Goal: Information Seeking & Learning: Learn about a topic

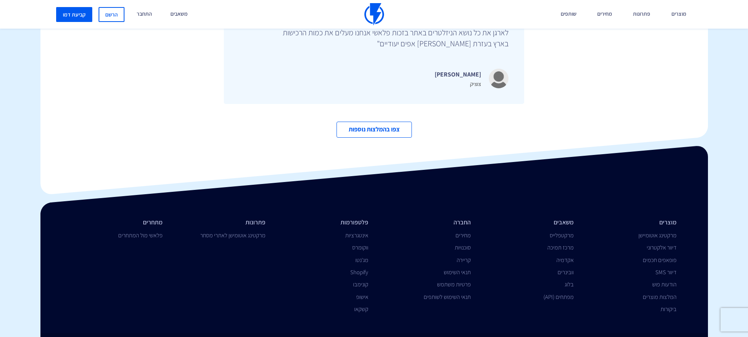
scroll to position [2715, 0]
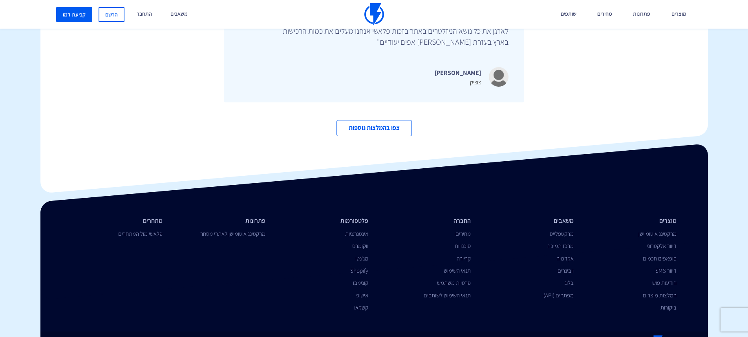
click at [666, 242] on li "דיוור אלקטרוני" at bounding box center [630, 246] width 91 height 8
click at [668, 242] on link "דיוור אלקטרוני" at bounding box center [662, 245] width 30 height 7
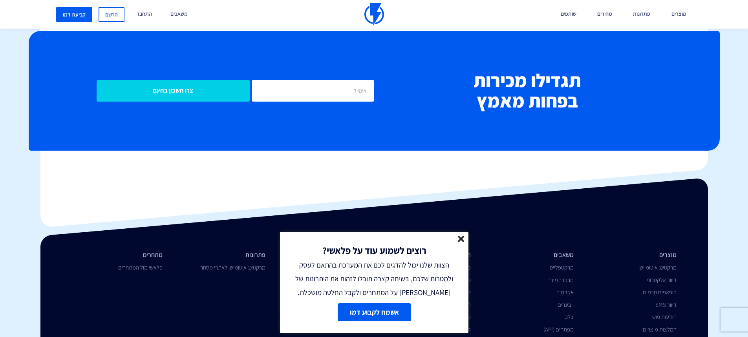
scroll to position [3109, 0]
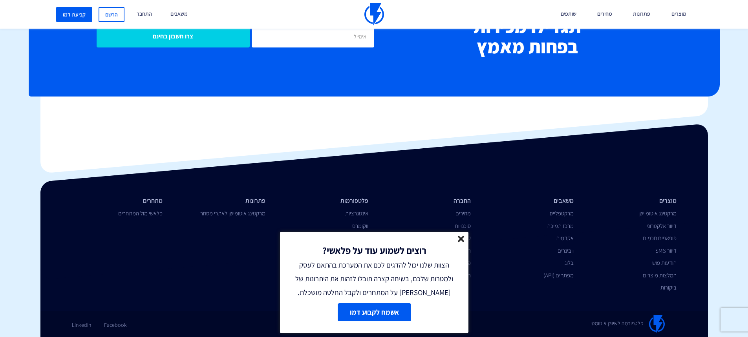
click at [463, 238] on line at bounding box center [460, 238] width 5 height 5
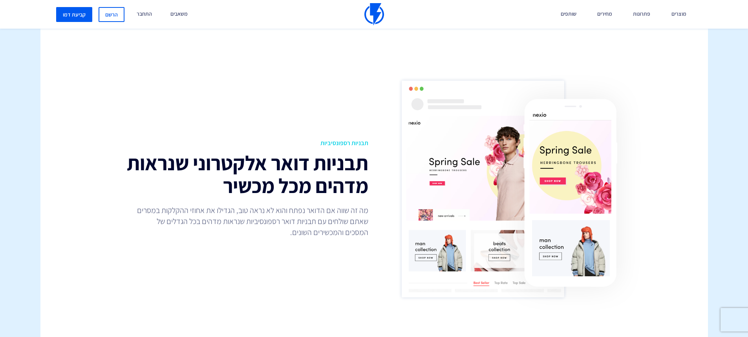
scroll to position [589, 0]
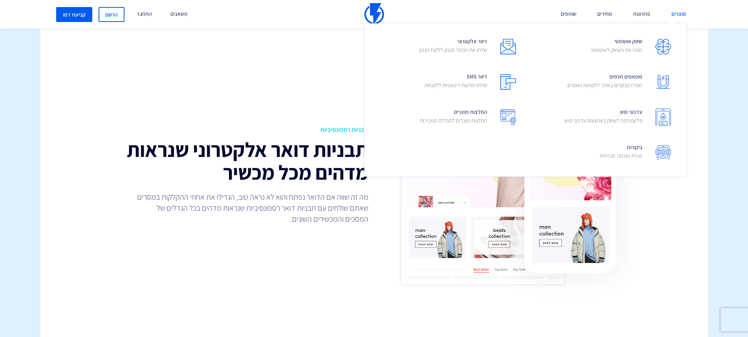
click at [671, 7] on link "מוצרים" at bounding box center [678, 14] width 27 height 29
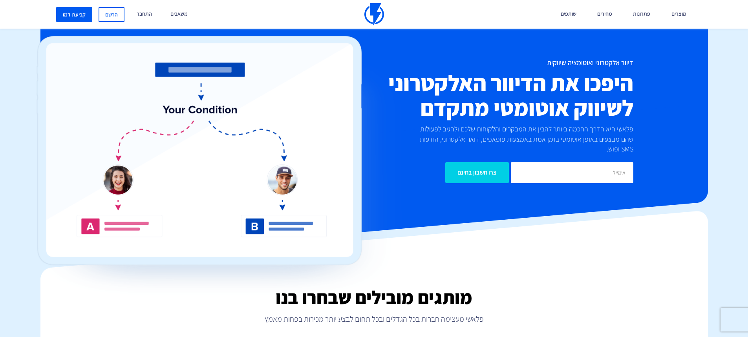
scroll to position [2733, 0]
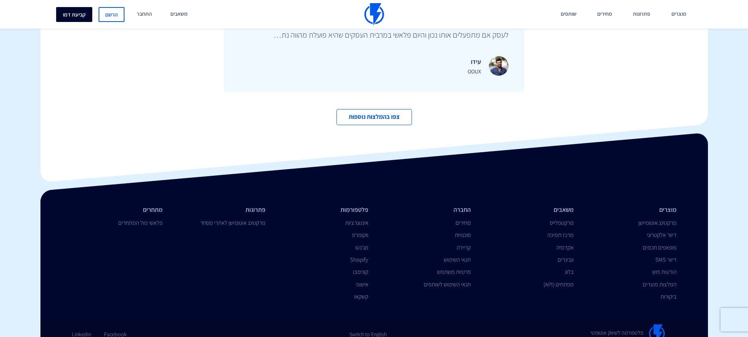
click at [73, 14] on link "קביעת דמו" at bounding box center [74, 14] width 36 height 15
click at [598, 14] on link "מחירים" at bounding box center [604, 14] width 27 height 29
